Goal: Task Accomplishment & Management: Manage account settings

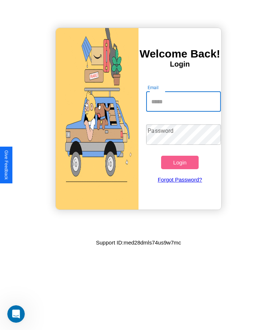
click at [183, 102] on input "Email" at bounding box center [183, 101] width 74 height 20
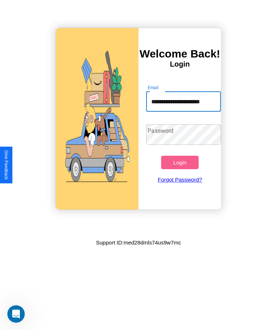
scroll to position [0, 3]
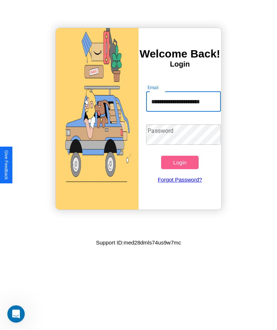
type input "**********"
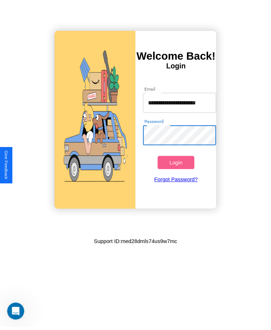
scroll to position [0, 0]
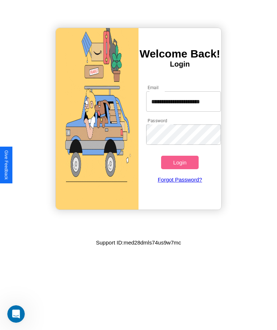
click at [180, 162] on button "Login" at bounding box center [179, 162] width 37 height 13
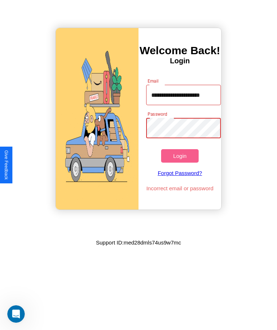
click at [180, 156] on button "Login" at bounding box center [179, 155] width 37 height 13
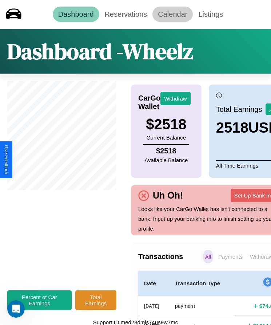
click at [173, 14] on link "Calendar" at bounding box center [173, 14] width 40 height 15
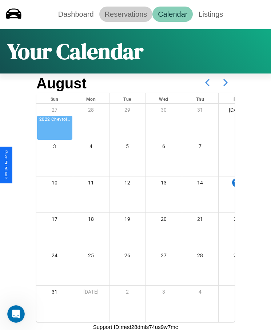
click at [126, 14] on link "Reservations" at bounding box center [126, 14] width 54 height 15
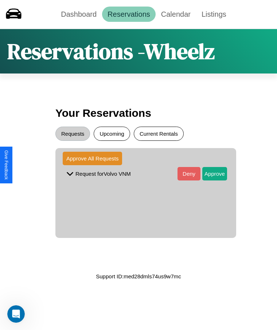
click at [158, 134] on button "Current Rentals" at bounding box center [159, 134] width 50 height 14
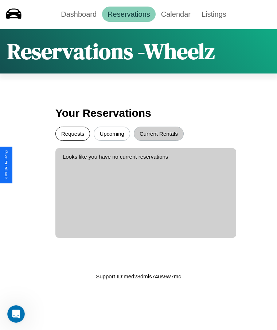
click at [72, 134] on button "Requests" at bounding box center [72, 134] width 35 height 14
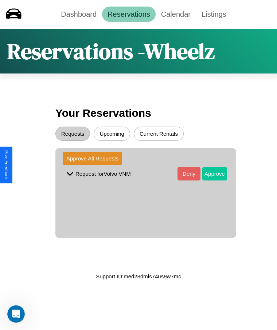
click at [209, 174] on button "Approve" at bounding box center [214, 173] width 25 height 13
